Goal: Use online tool/utility: Utilize a website feature to perform a specific function

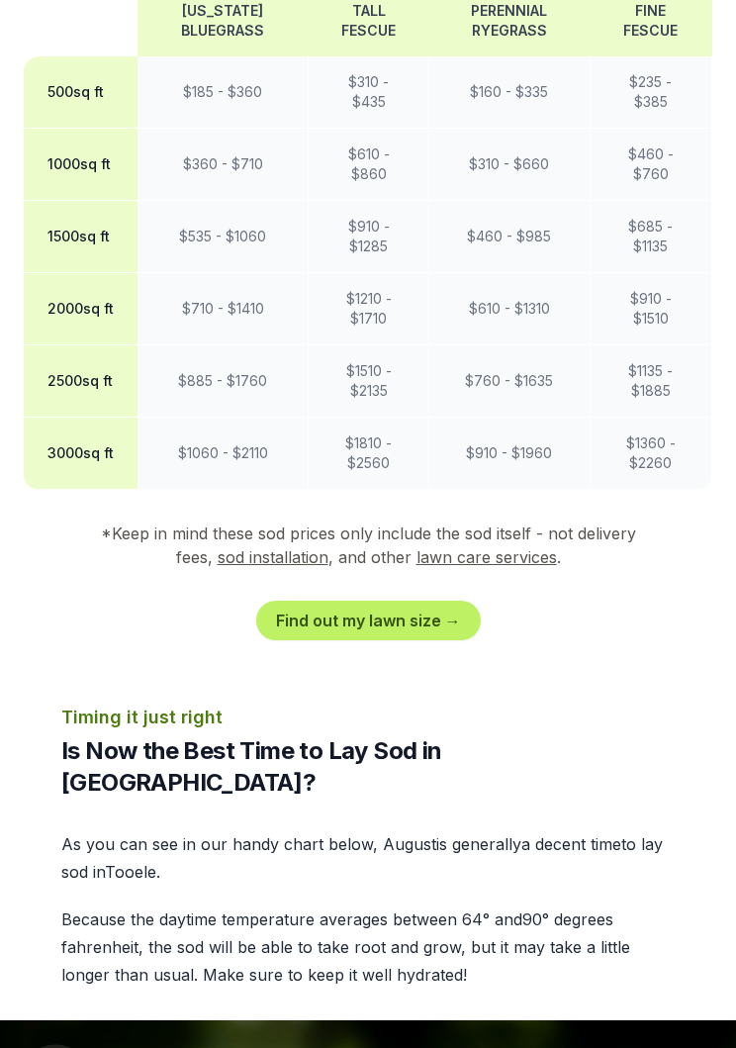
scroll to position [1725, 0]
click at [453, 622] on link "Find out my lawn size →" at bounding box center [368, 621] width 225 height 40
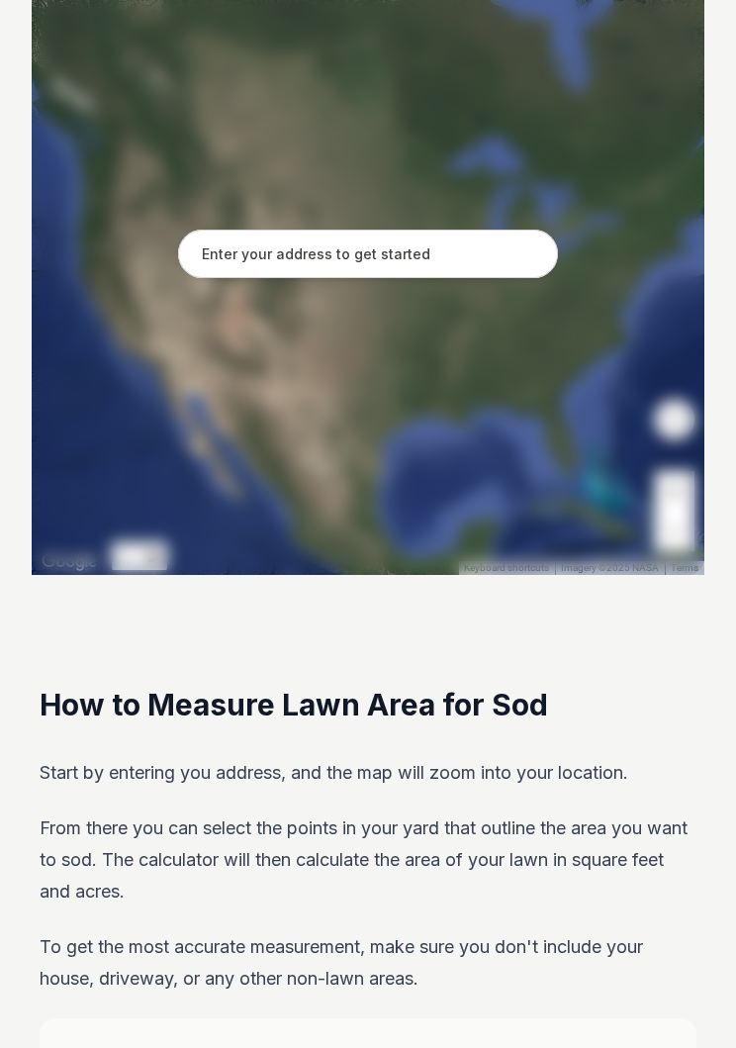
scroll to position [414, 0]
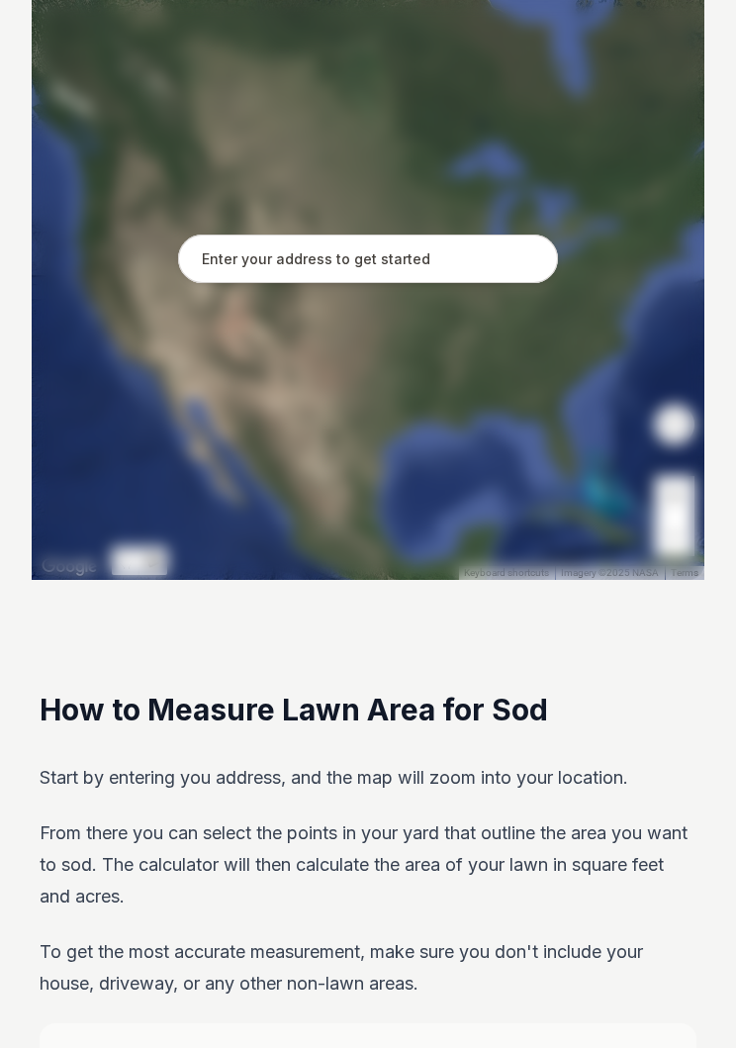
click at [502, 247] on input "text" at bounding box center [368, 259] width 380 height 49
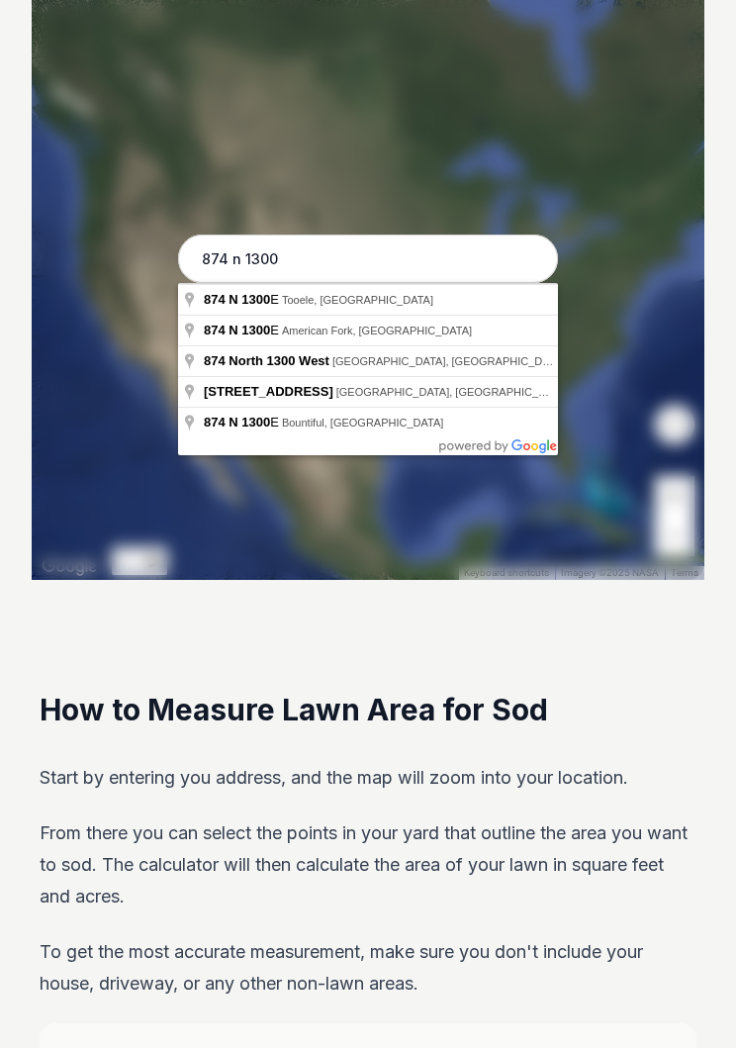
type input "874 N 1300 E, Tooele, [GEOGRAPHIC_DATA]"
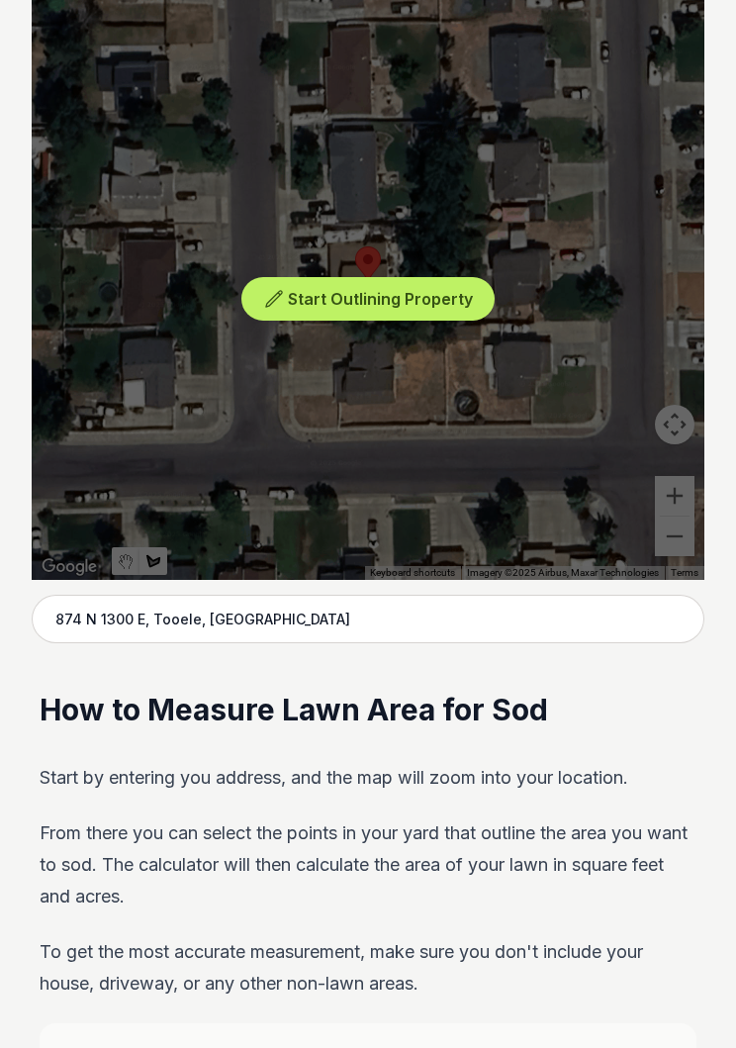
click at [425, 309] on button "Start Outlining Property" at bounding box center [368, 299] width 253 height 45
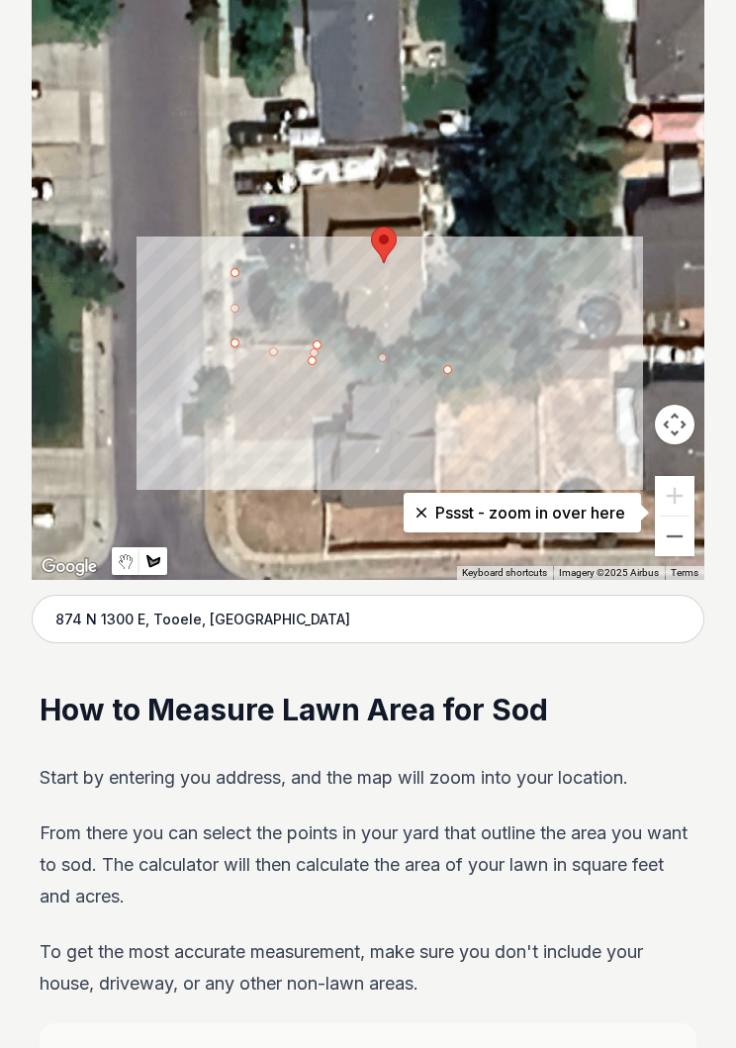
click at [534, 516] on p "Pssst - zoom in over here" at bounding box center [523, 513] width 206 height 24
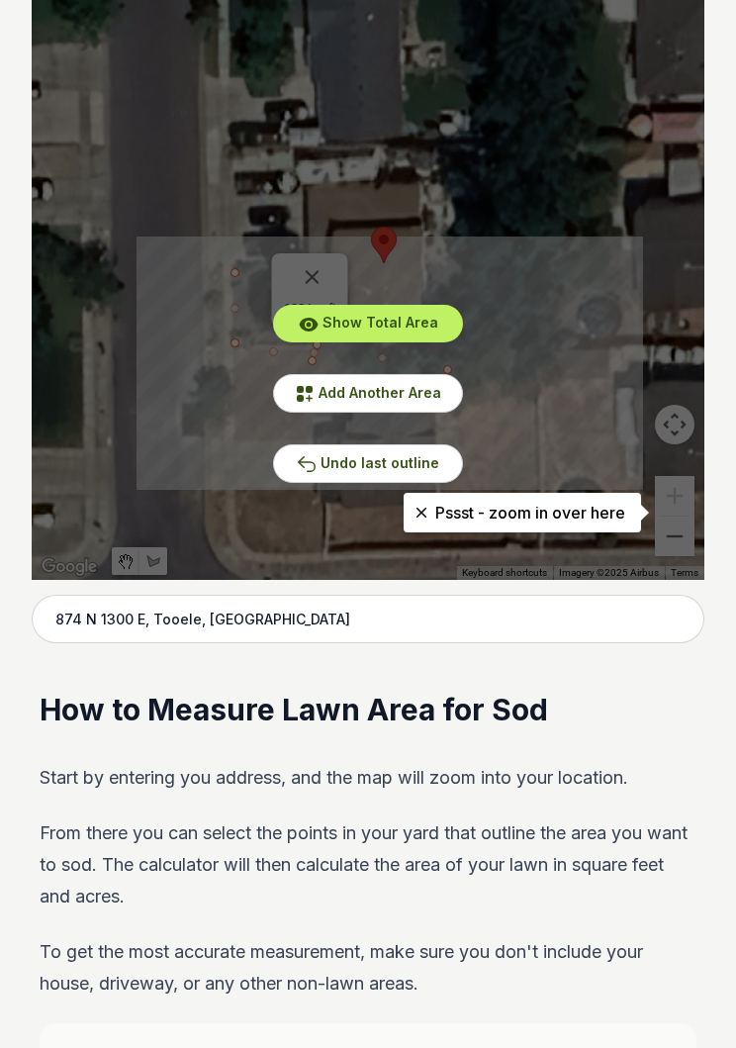
click at [405, 470] on span "Undo last outline" at bounding box center [380, 462] width 119 height 17
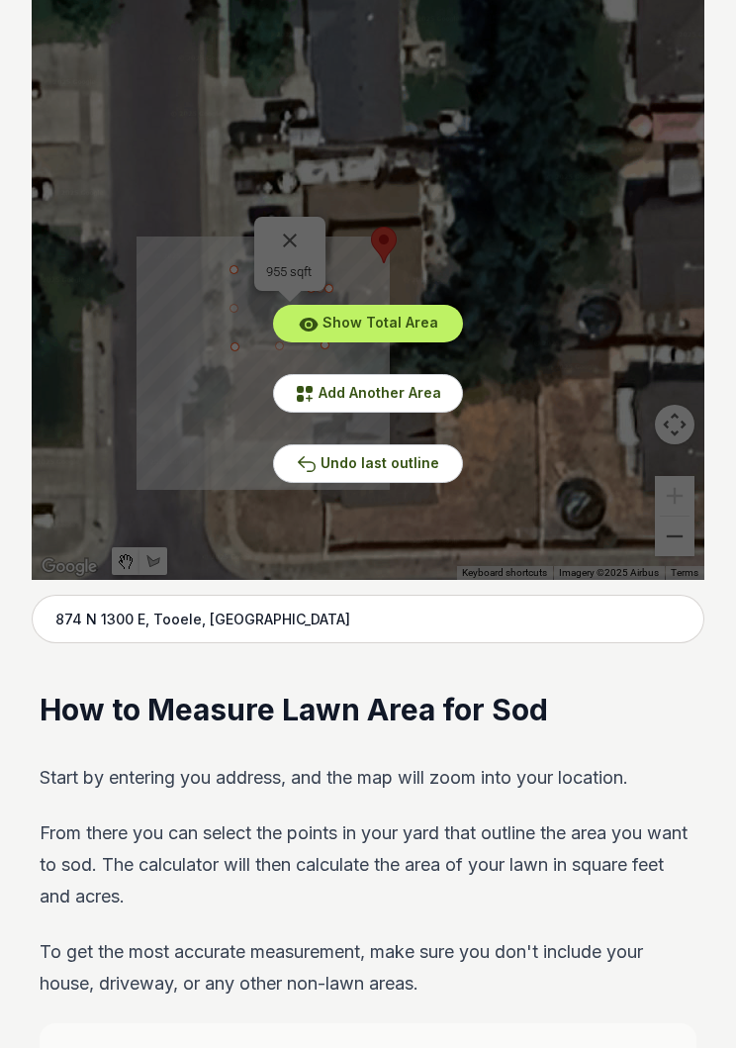
click at [446, 392] on button "Add Another Area" at bounding box center [368, 393] width 190 height 39
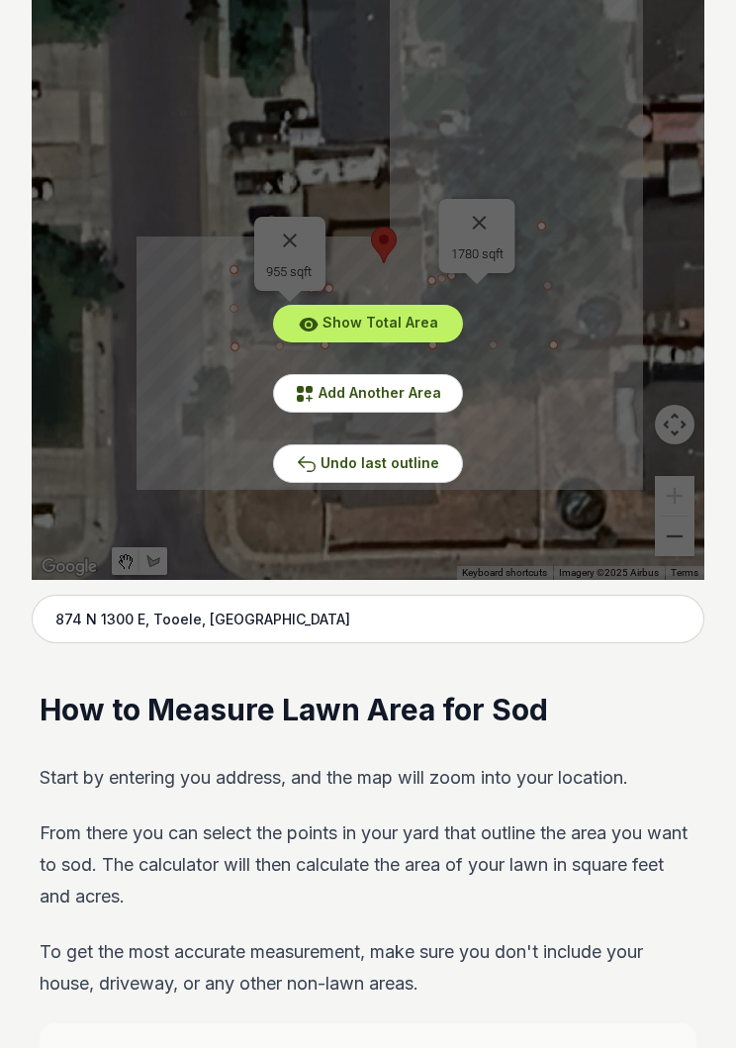
click at [433, 325] on span "Show Total Area" at bounding box center [381, 322] width 116 height 17
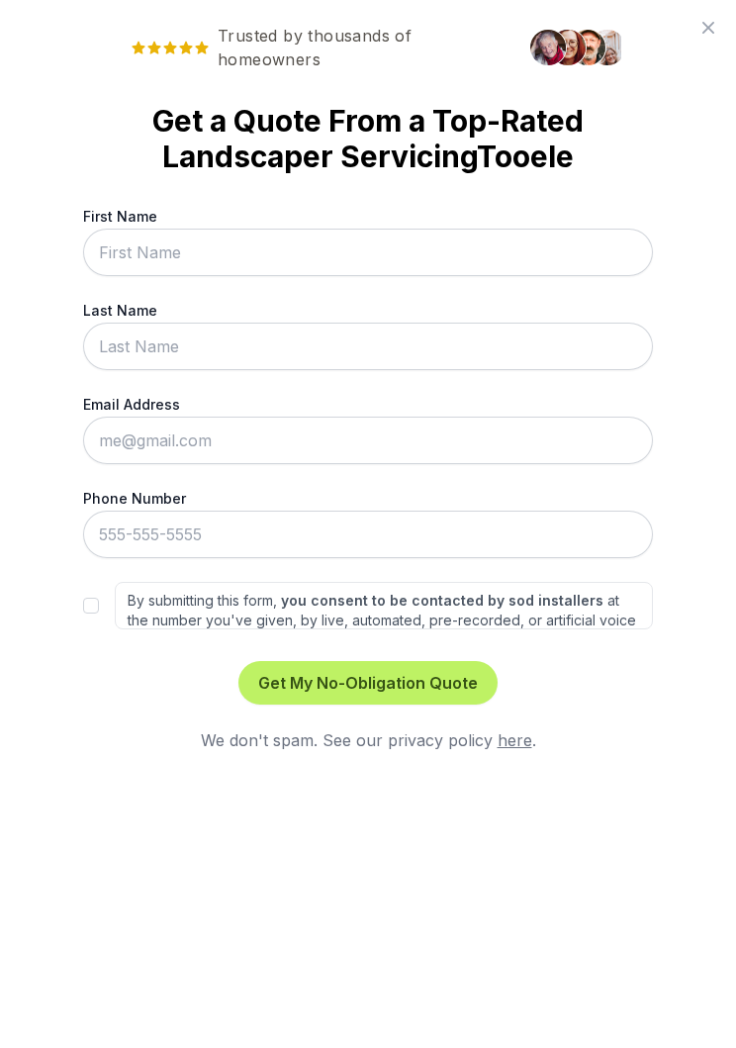
scroll to position [0, 0]
click at [709, 32] on icon at bounding box center [709, 28] width 24 height 24
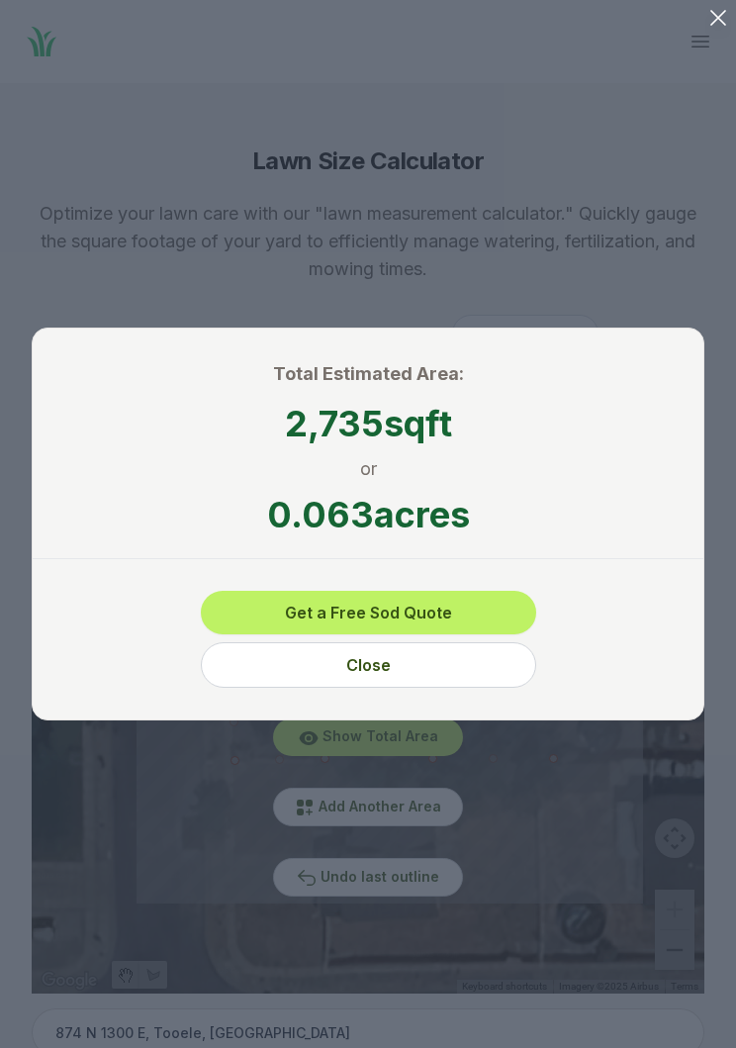
click at [430, 665] on button "Close" at bounding box center [369, 665] width 336 height 46
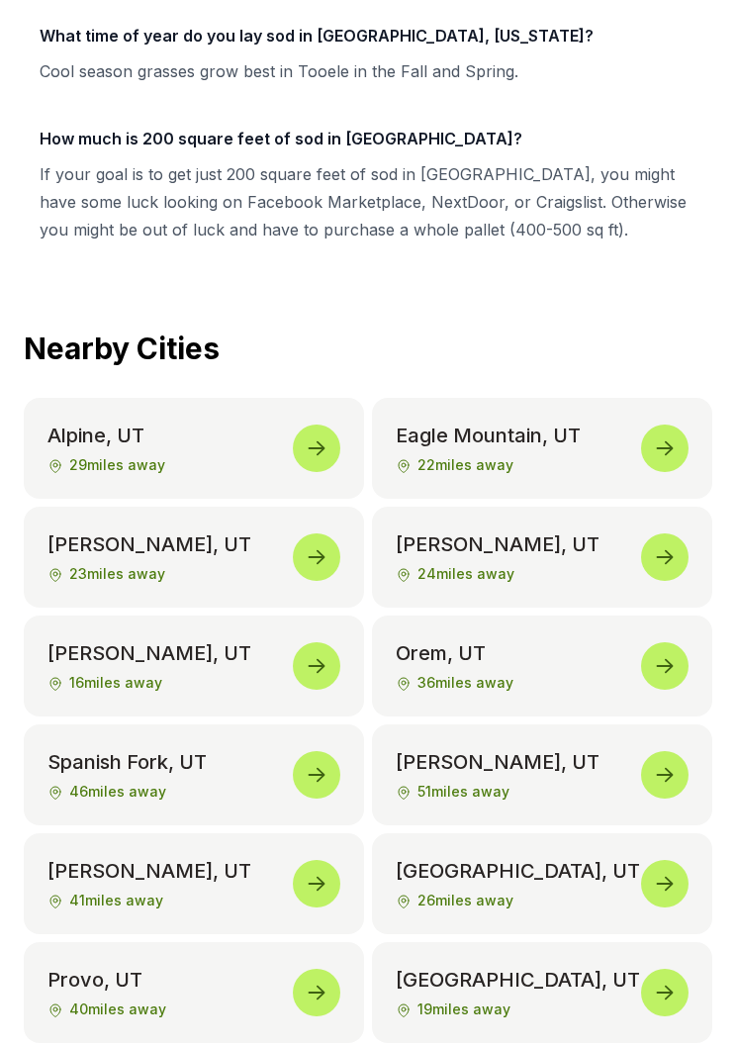
scroll to position [8706, 0]
